Goal: Find specific page/section: Find specific page/section

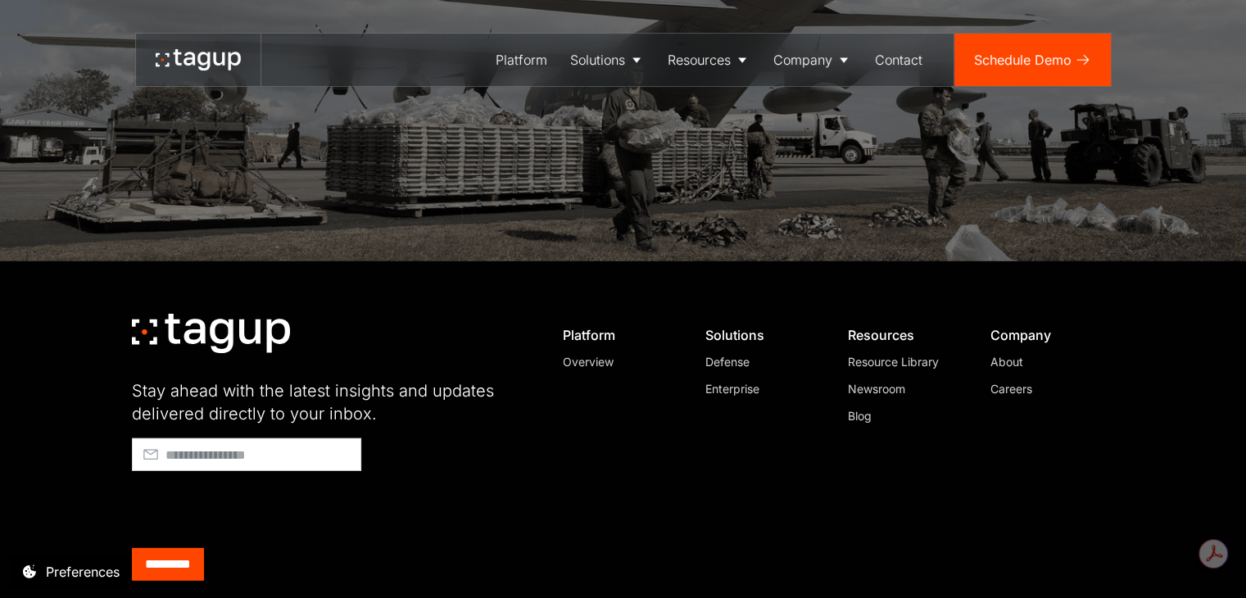
scroll to position [4694, 0]
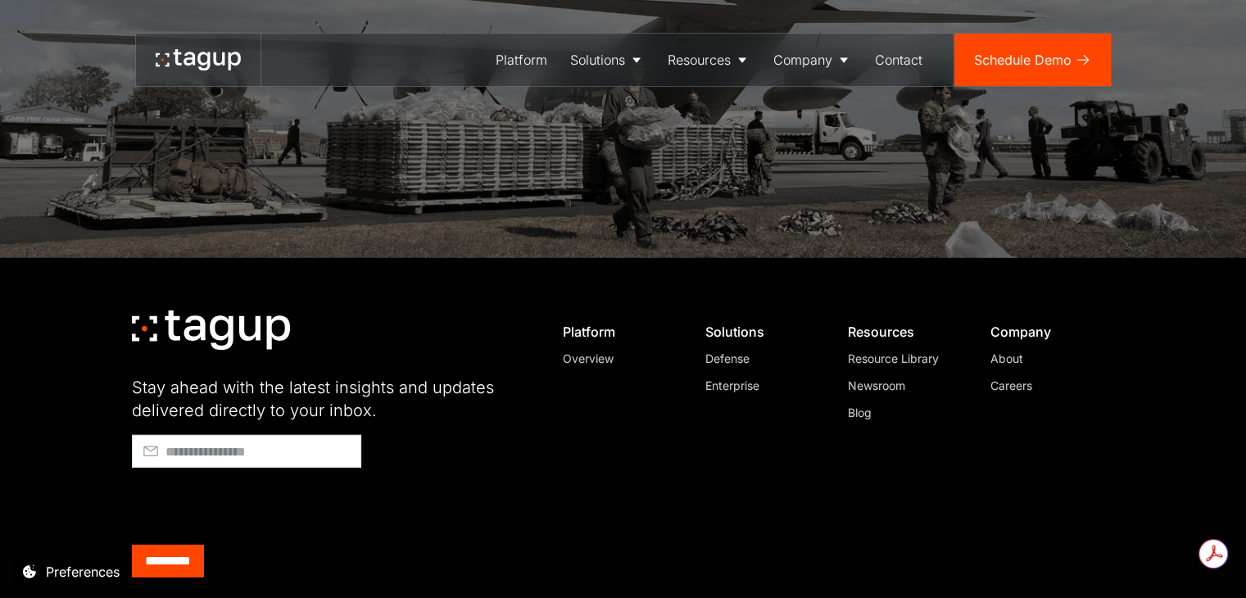
click at [1013, 377] on div "Careers" at bounding box center [1045, 385] width 111 height 17
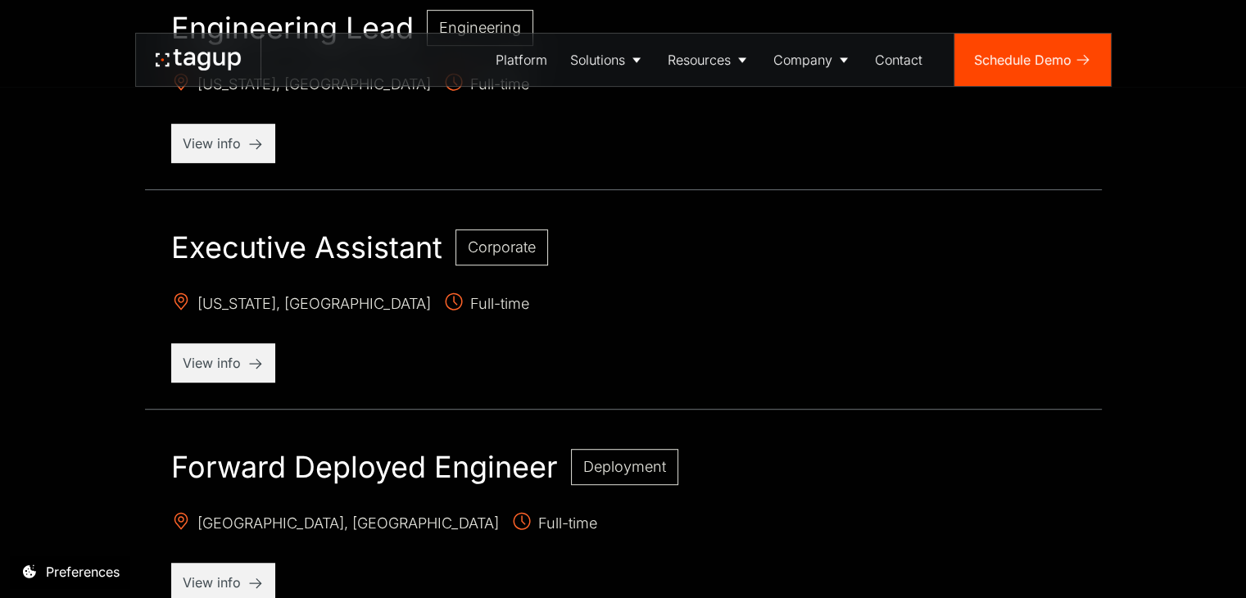
scroll to position [983, 0]
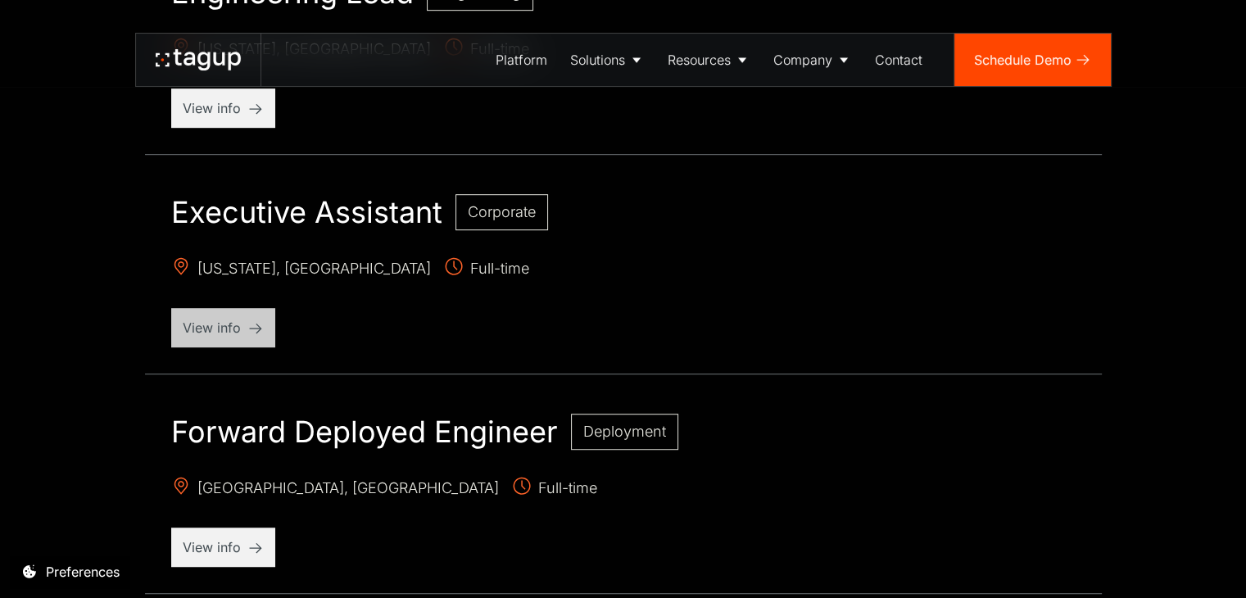
click at [216, 322] on p "View info" at bounding box center [223, 328] width 81 height 20
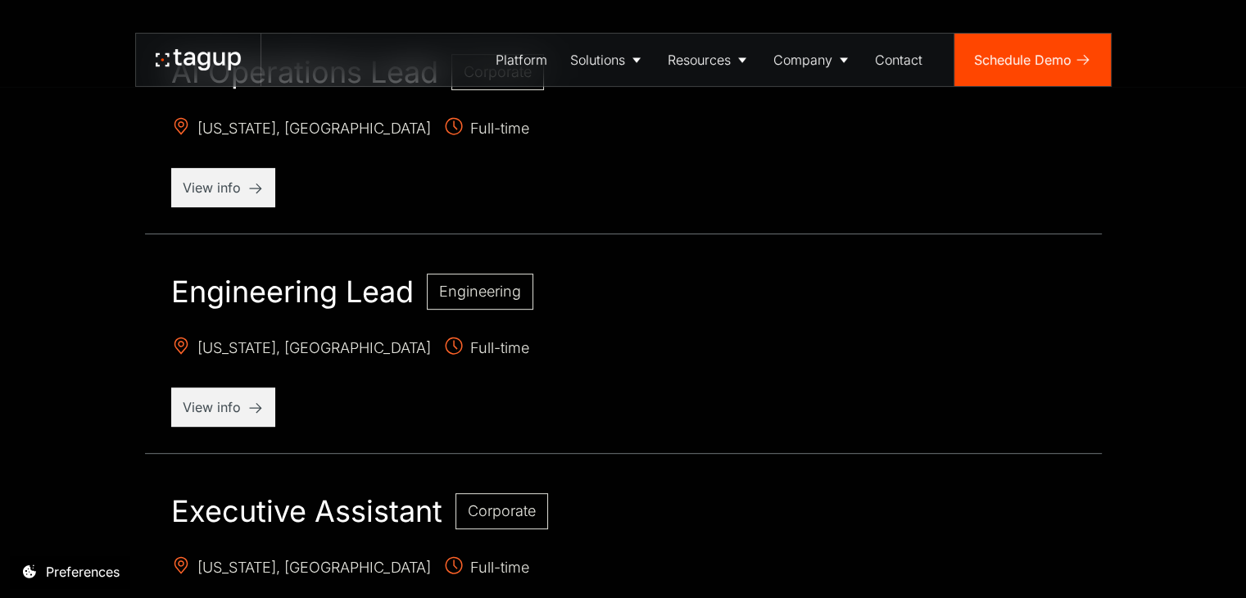
scroll to position [655, 0]
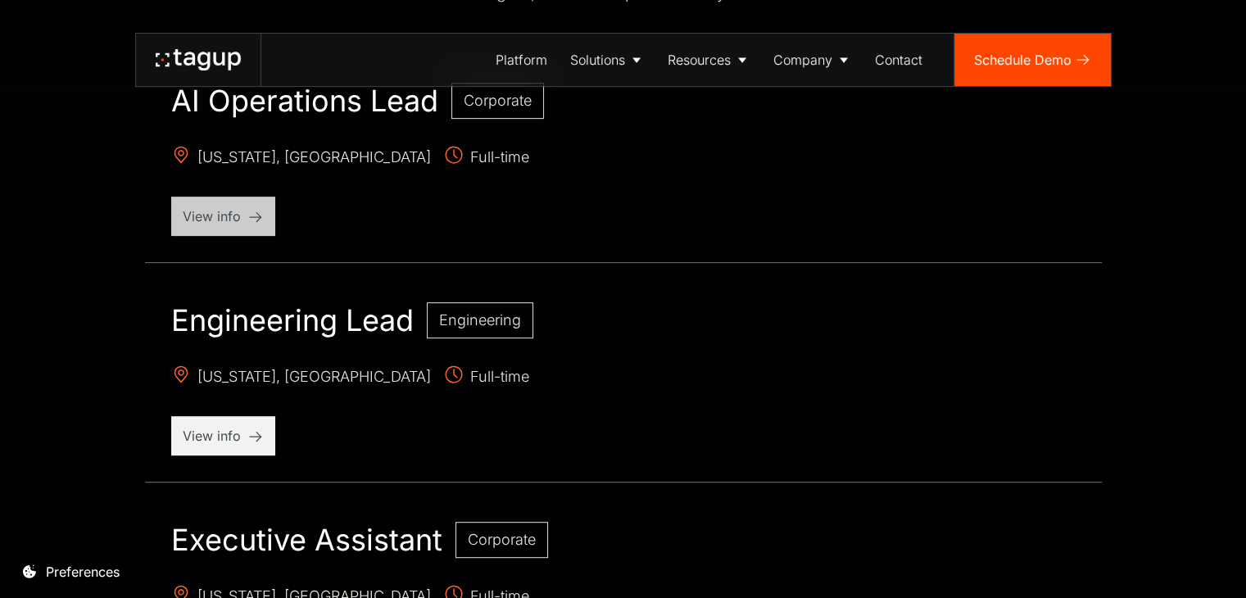
click at [233, 215] on p "View info" at bounding box center [223, 216] width 81 height 20
